Goal: Task Accomplishment & Management: Manage account settings

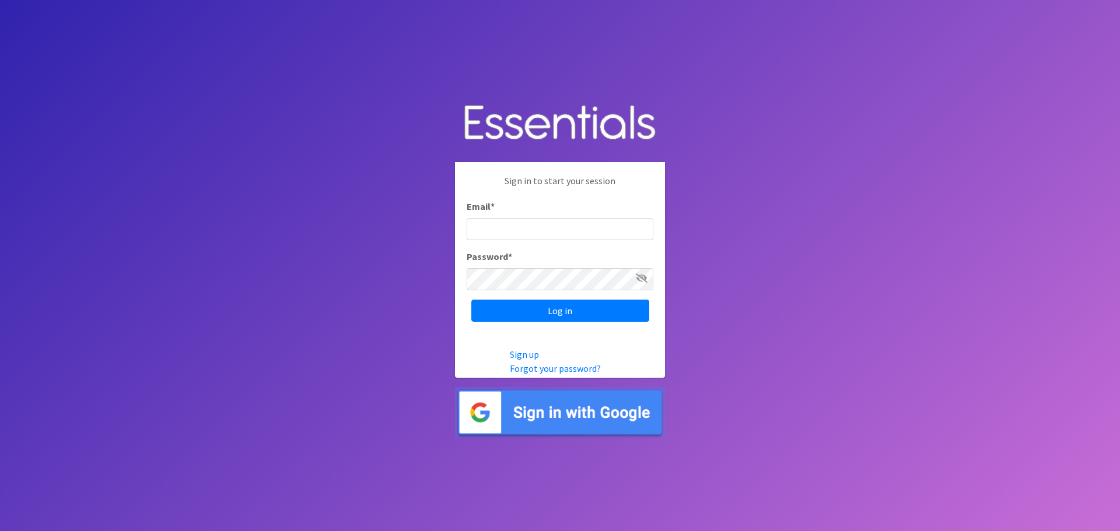
type input "[PERSON_NAME][EMAIL_ADDRESS][PERSON_NAME][DOMAIN_NAME]"
click at [547, 224] on input "[PERSON_NAME][EMAIL_ADDRESS][PERSON_NAME][DOMAIN_NAME]" at bounding box center [559, 229] width 187 height 22
click at [513, 308] on input "Log in" at bounding box center [560, 311] width 178 height 22
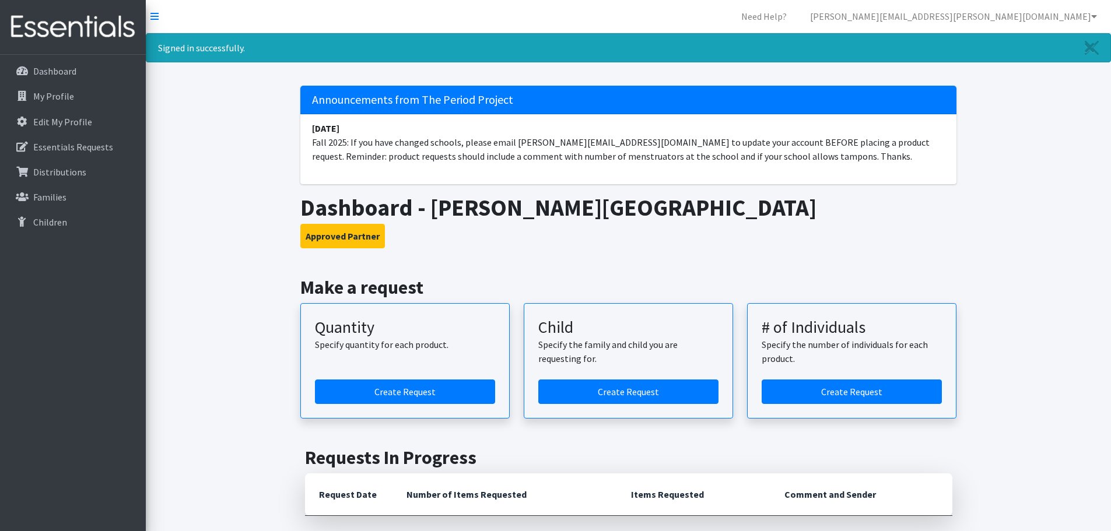
drag, startPoint x: 931, startPoint y: 1, endPoint x: 1014, endPoint y: 174, distance: 192.7
click at [1014, 174] on div "Signed in successfully. Announcements from The Period Project August 25 Fall 20…" at bounding box center [628, 484] width 965 height 902
click at [45, 96] on p "My Profile" at bounding box center [53, 96] width 41 height 12
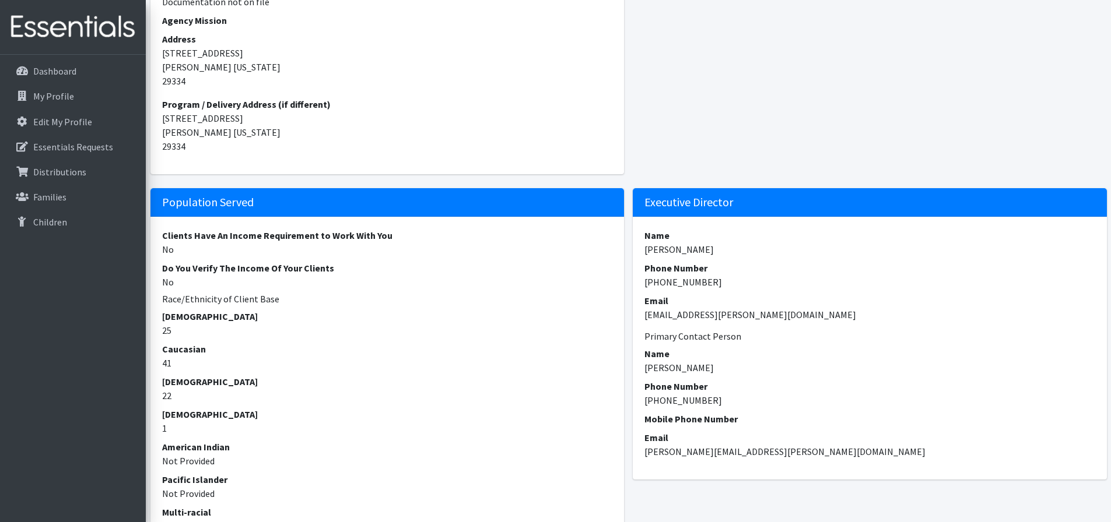
scroll to position [466, 0]
